Goal: Navigation & Orientation: Find specific page/section

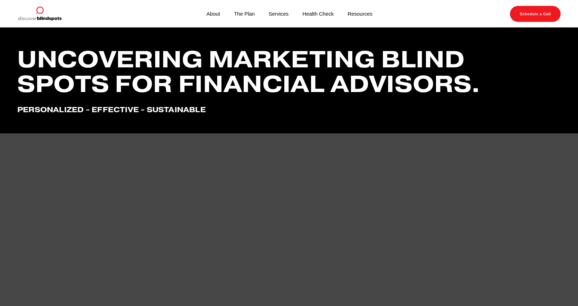
click at [363, 17] on link "Resources" at bounding box center [360, 13] width 25 height 9
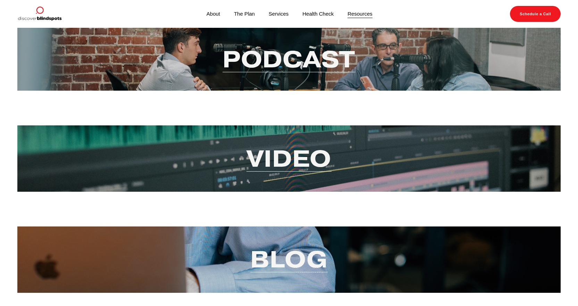
click at [330, 17] on link "Health Check" at bounding box center [317, 13] width 31 height 9
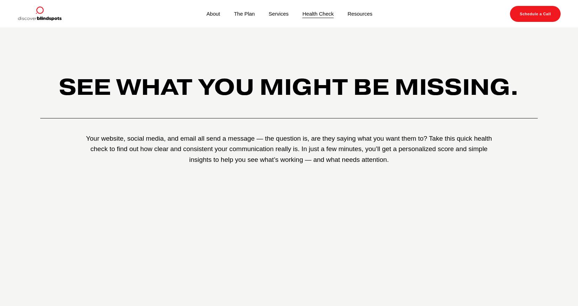
click at [276, 18] on link "Services" at bounding box center [279, 13] width 20 height 9
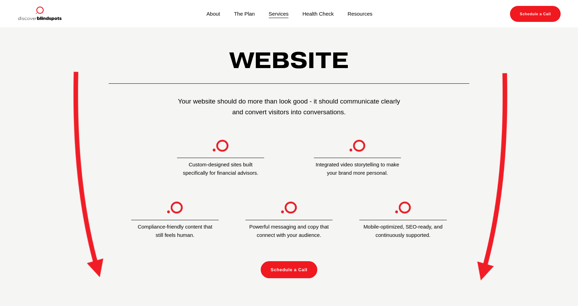
click at [316, 14] on link "Health Check" at bounding box center [317, 13] width 31 height 9
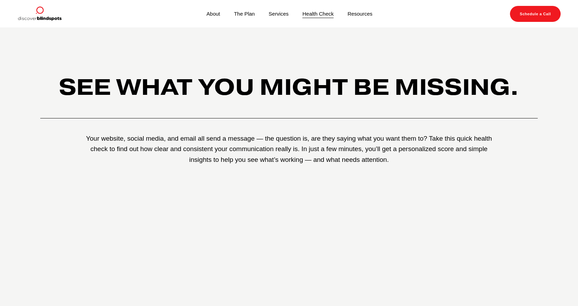
click at [212, 11] on link "About" at bounding box center [214, 13] width 14 height 9
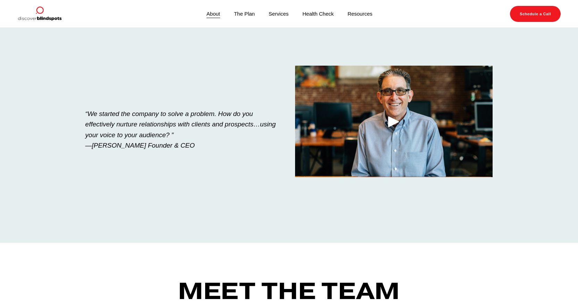
click at [389, 123] on div "Play" at bounding box center [393, 121] width 17 height 17
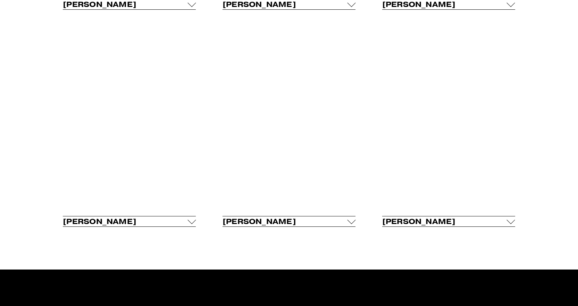
scroll to position [489, 0]
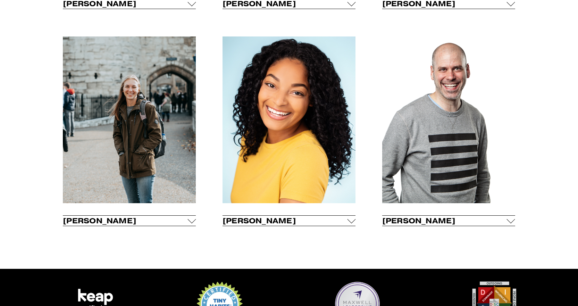
click at [311, 220] on span "Selena Riddle" at bounding box center [285, 220] width 125 height 9
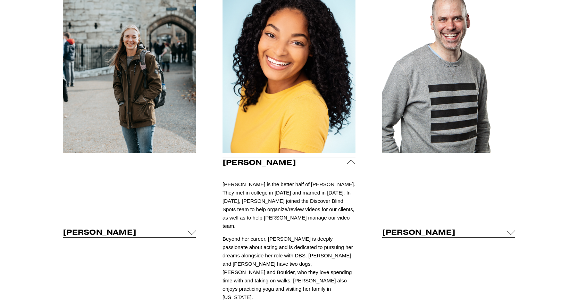
scroll to position [540, 0]
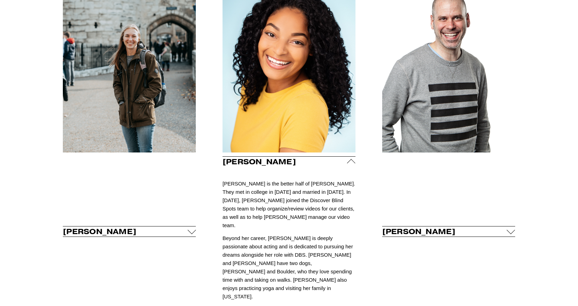
click at [184, 227] on span "Leslie Franks" at bounding box center [125, 231] width 125 height 9
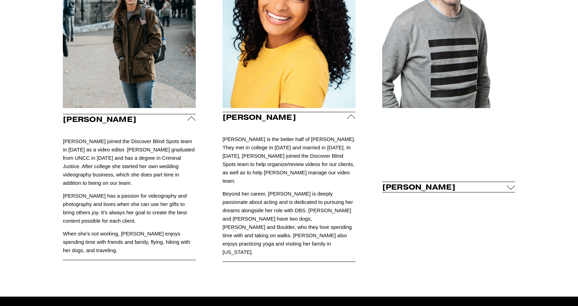
scroll to position [585, 0]
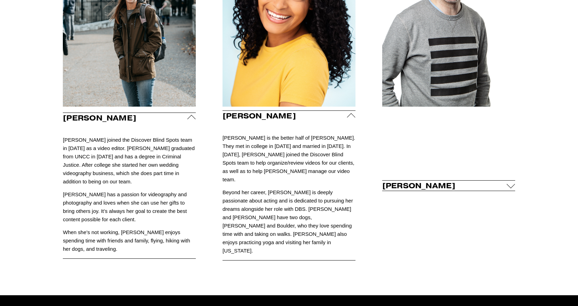
click at [434, 188] on span "Pete Tarwacki" at bounding box center [444, 185] width 125 height 9
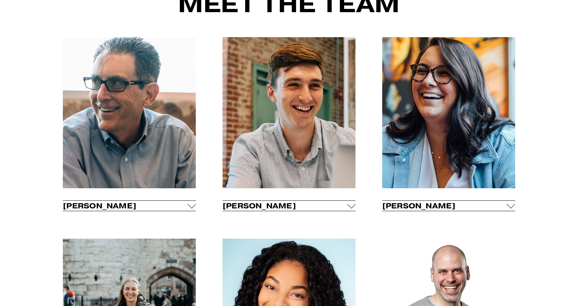
scroll to position [288, 0]
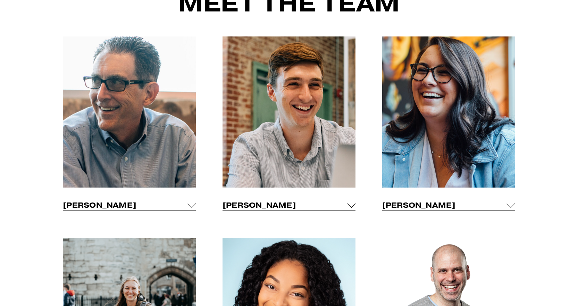
click at [301, 207] on span "Fletcher Riddle" at bounding box center [285, 204] width 125 height 9
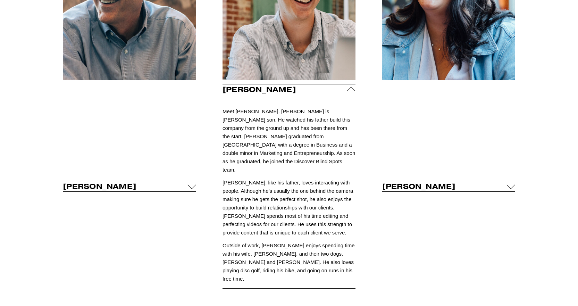
scroll to position [395, 0]
click at [406, 181] on span "Carly Riddle" at bounding box center [444, 185] width 125 height 9
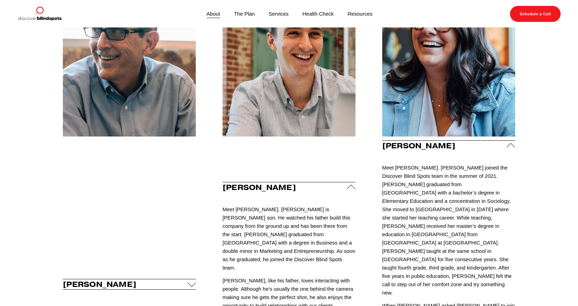
scroll to position [338, 0]
click at [159, 280] on span "Tim Riddle" at bounding box center [125, 284] width 125 height 9
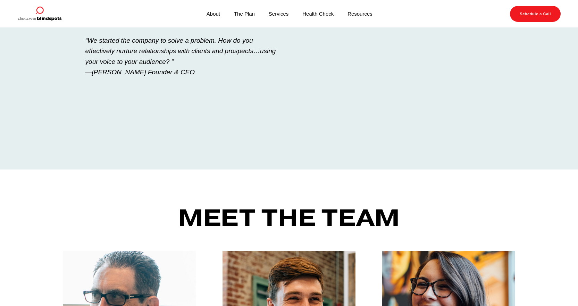
scroll to position [0, 0]
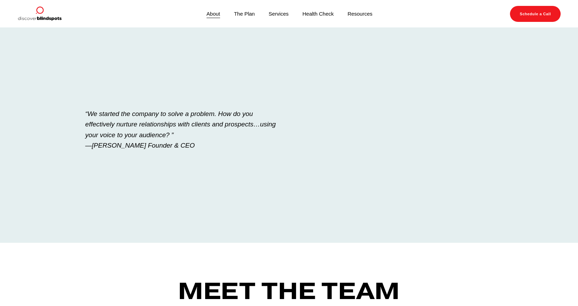
click at [276, 16] on link "Services" at bounding box center [279, 13] width 20 height 9
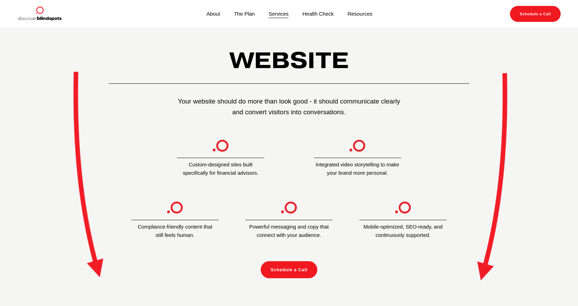
click at [318, 16] on link "Health Check" at bounding box center [317, 13] width 31 height 9
